Goal: Task Accomplishment & Management: Manage account settings

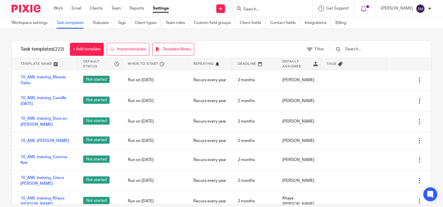
click at [259, 9] on input "Search" at bounding box center [269, 9] width 52 height 5
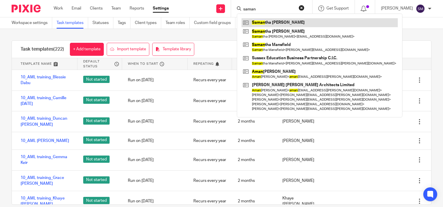
type input "saman"
click at [259, 19] on link at bounding box center [319, 22] width 156 height 9
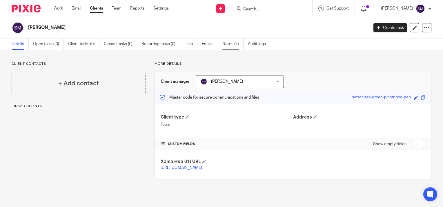
click at [228, 43] on link "Notes (1)" at bounding box center [232, 44] width 21 height 11
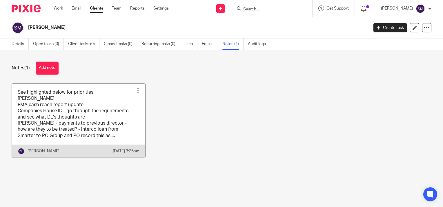
click at [57, 100] on link at bounding box center [78, 121] width 133 height 74
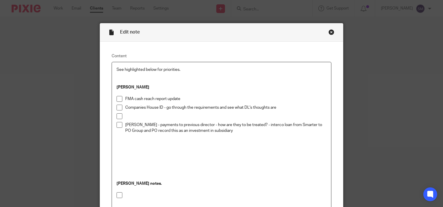
click at [181, 99] on p "FMA cash reach report update" at bounding box center [225, 99] width 201 height 6
click at [280, 106] on p "Companies House ID - go through the requirements and see what DL's thoughts are" at bounding box center [225, 108] width 201 height 6
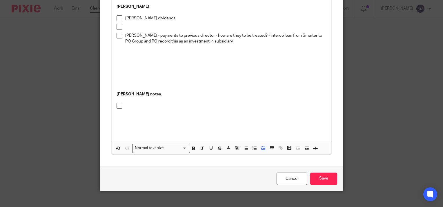
scroll to position [87, 0]
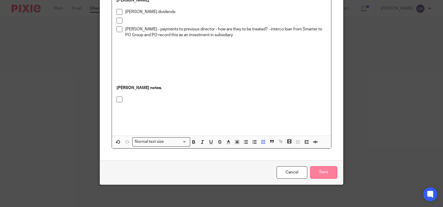
click at [320, 173] on input "Save" at bounding box center [323, 173] width 27 height 12
